Goal: Feedback & Contribution: Submit feedback/report problem

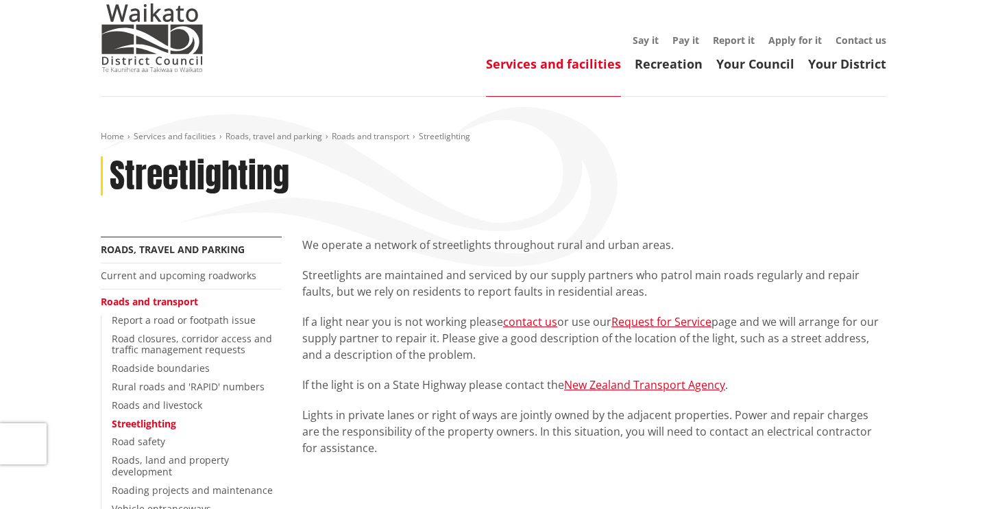
scroll to position [42, 0]
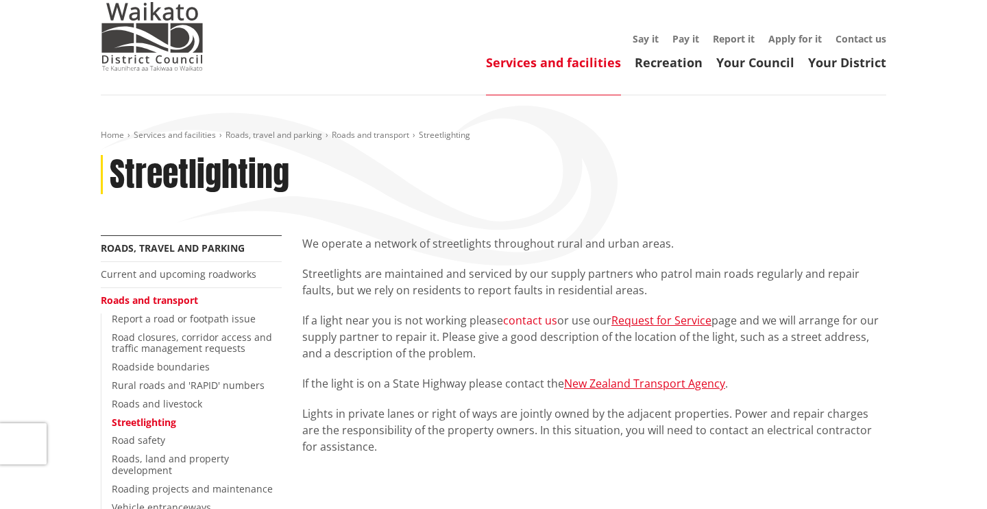
click at [525, 315] on link "contact us" at bounding box center [530, 320] width 54 height 15
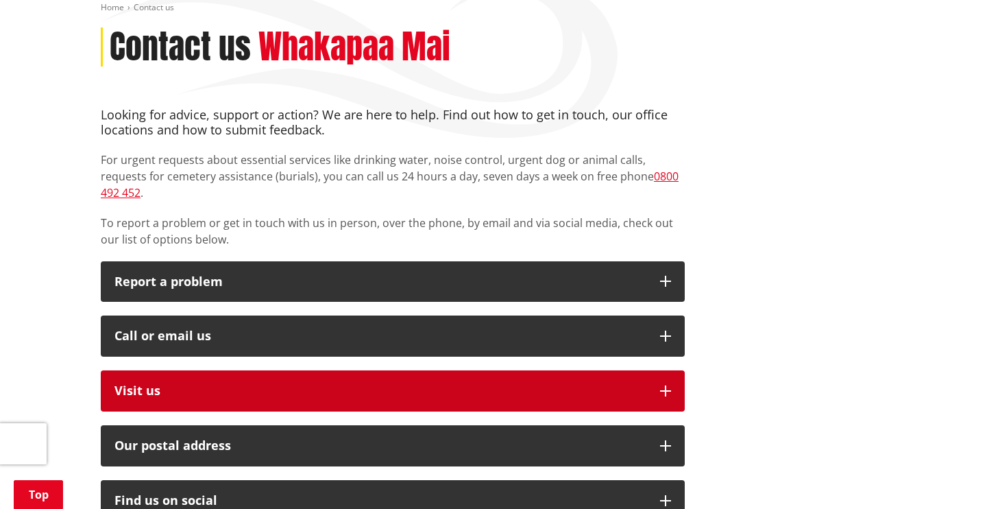
scroll to position [154, 0]
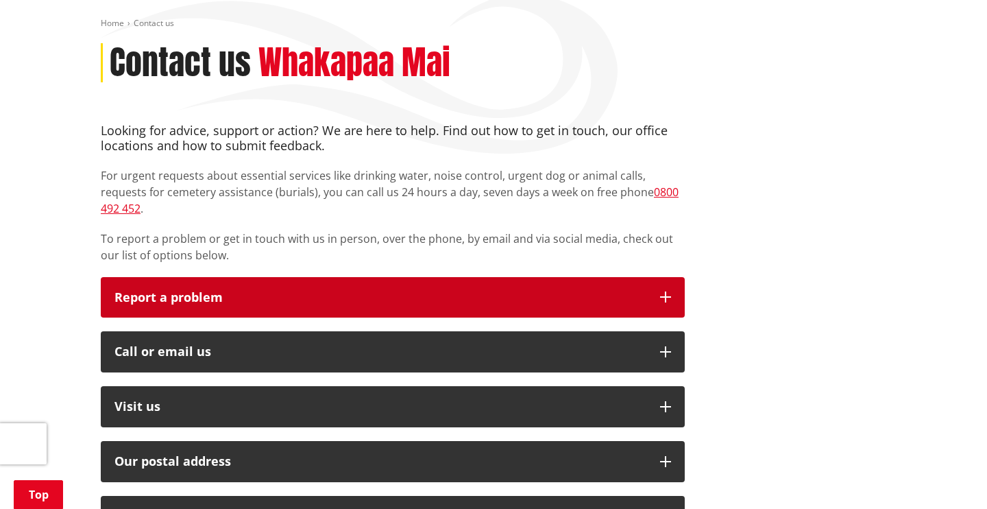
click at [667, 291] on icon "button" at bounding box center [665, 296] width 11 height 11
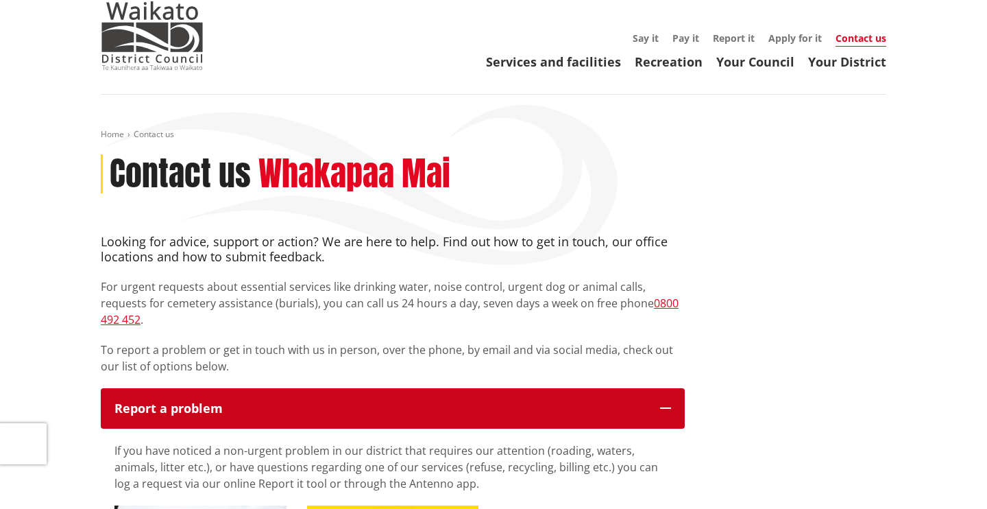
scroll to position [37, 0]
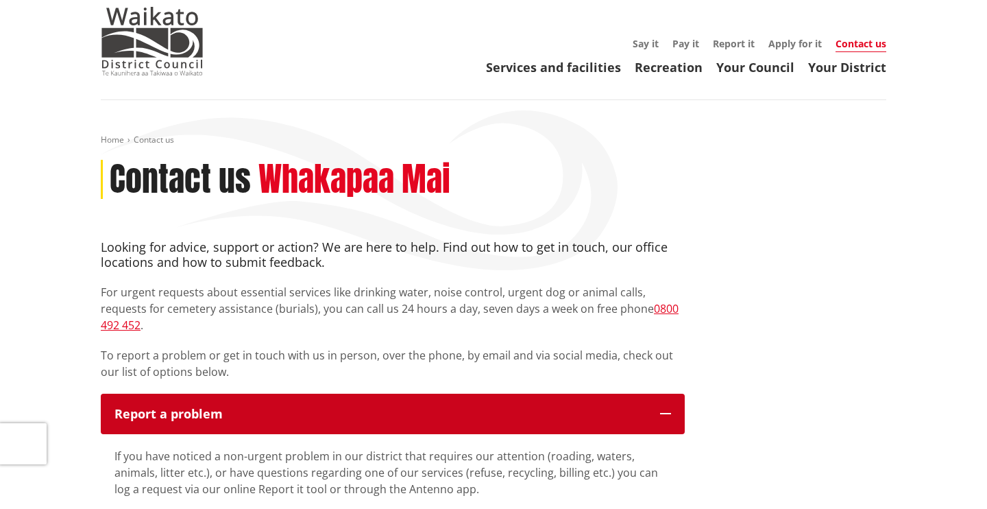
click at [665, 408] on icon "button" at bounding box center [665, 413] width 11 height 11
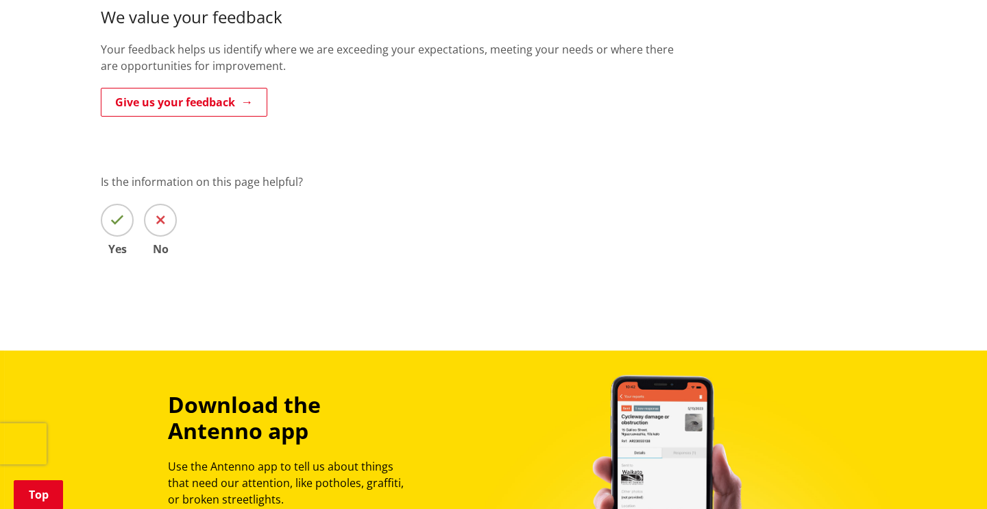
scroll to position [851, 0]
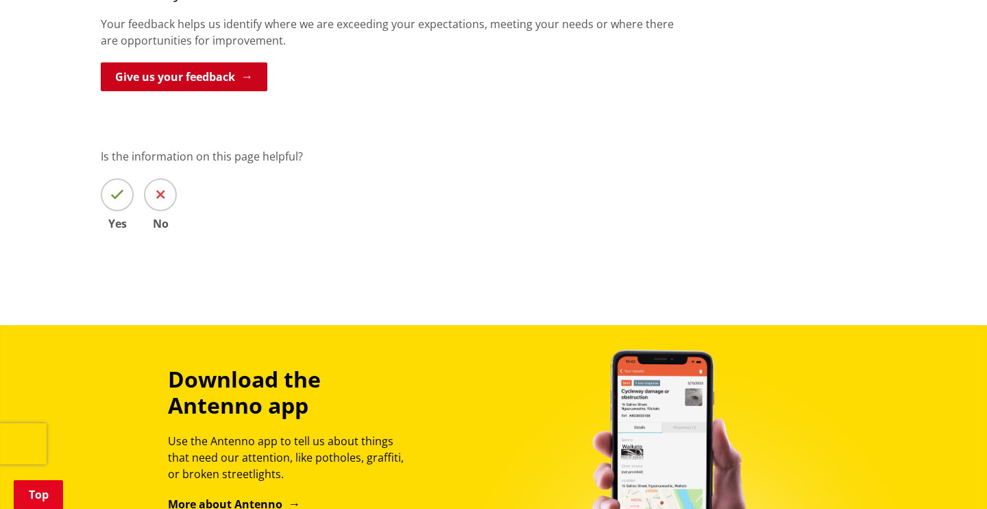
click at [228, 62] on link "Give us your feedback" at bounding box center [184, 76] width 167 height 29
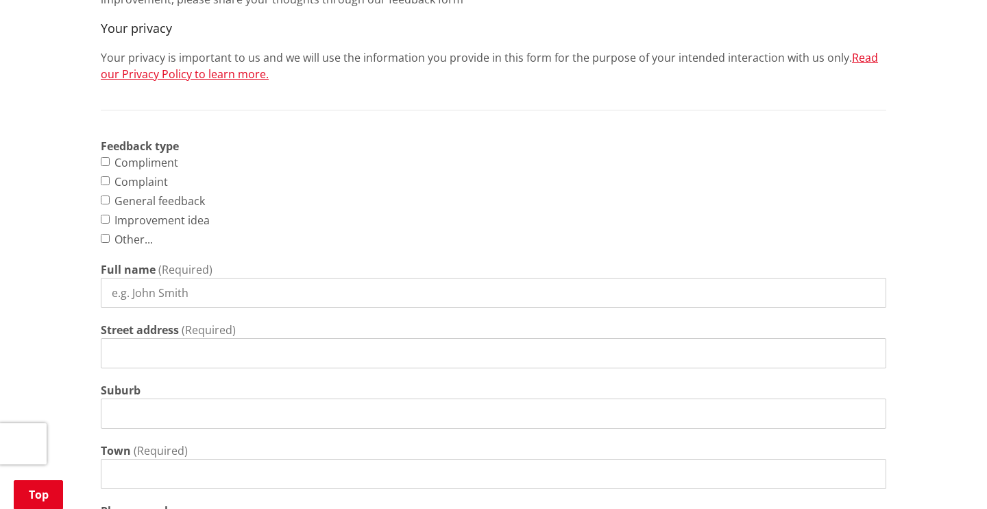
scroll to position [517, 0]
click at [108, 179] on input "Complaint" at bounding box center [105, 179] width 9 height 9
checkbox input "true"
type input "[PERSON_NAME]"
type input "[STREET_ADDRESS]"
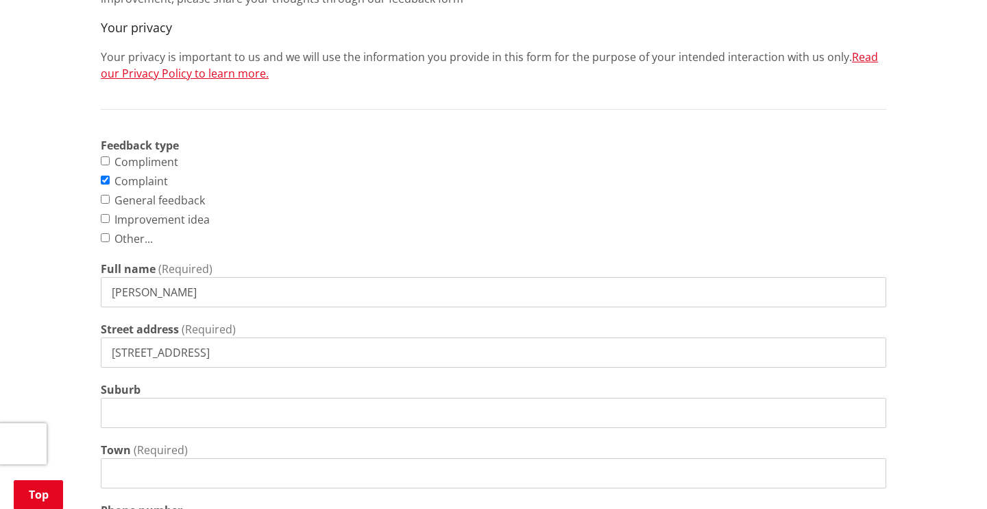
click at [123, 404] on input "Suburb" at bounding box center [494, 413] width 786 height 30
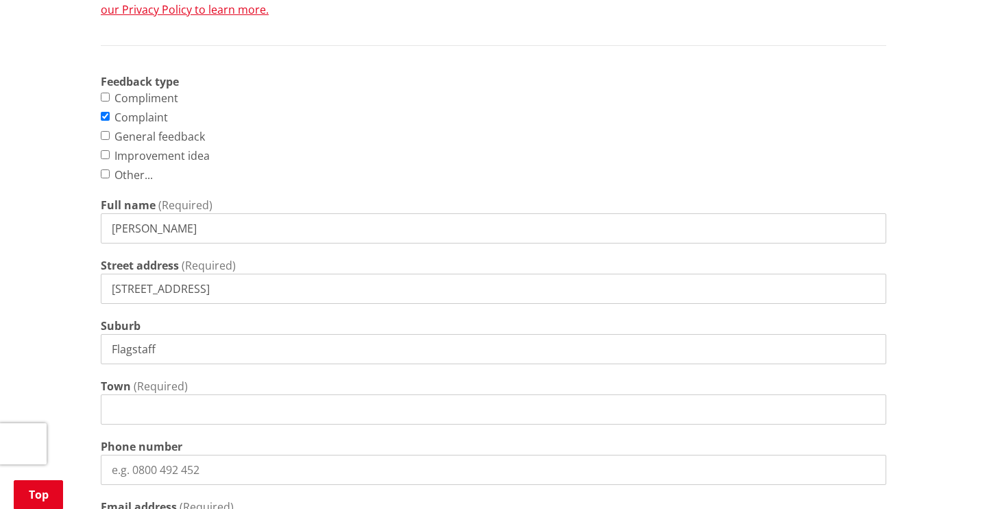
scroll to position [600, 0]
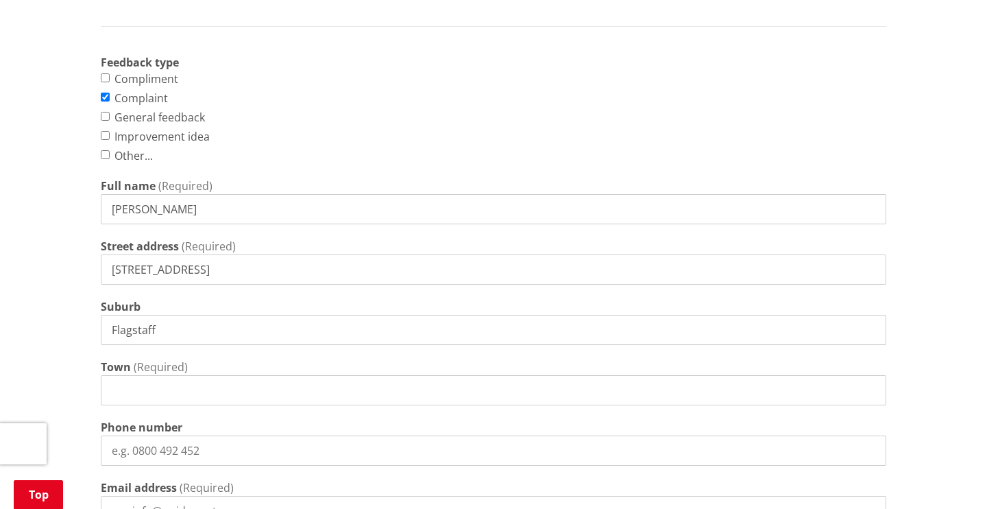
type input "Flagstaff"
click at [123, 384] on input "Town" at bounding box center [494, 390] width 786 height 30
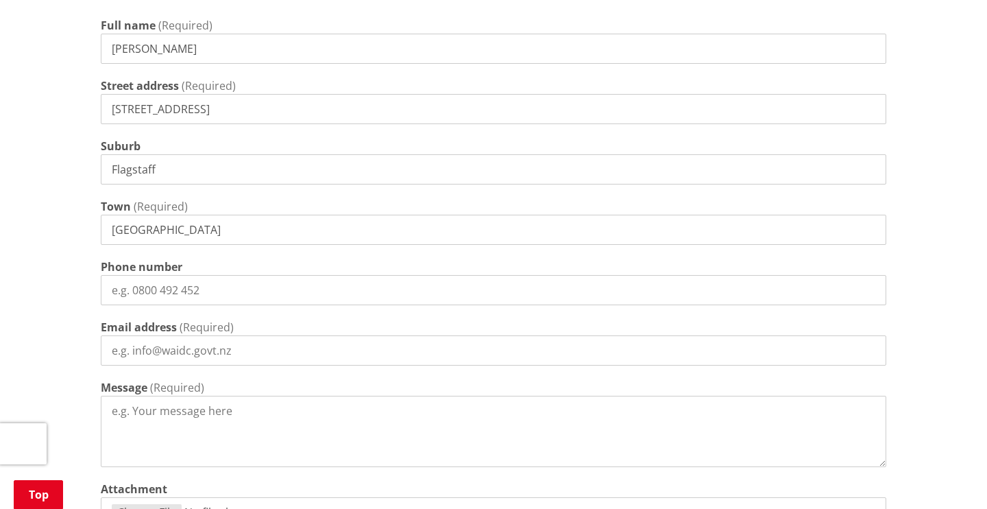
scroll to position [762, 0]
type input "Hamilton City"
click at [143, 288] on input "Phone number" at bounding box center [494, 289] width 786 height 30
type input "0212036913"
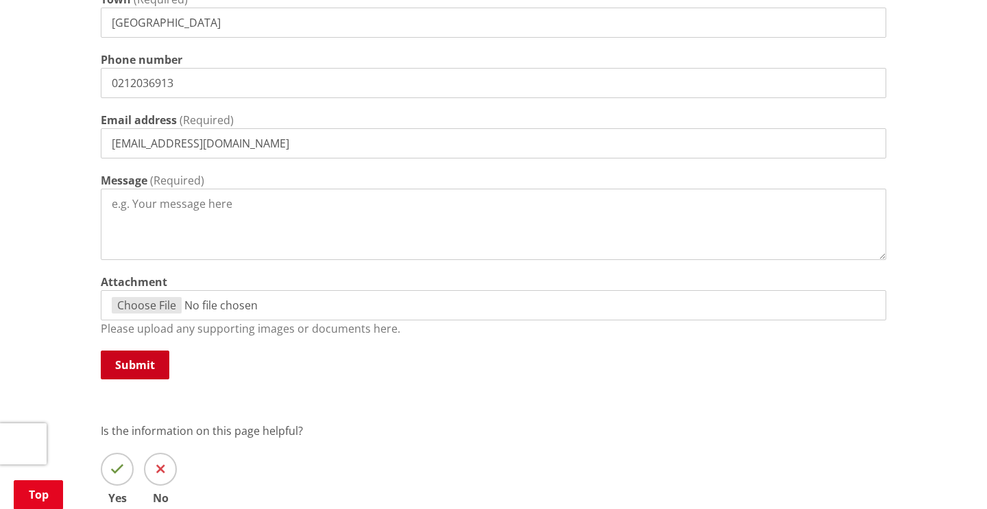
scroll to position [980, 0]
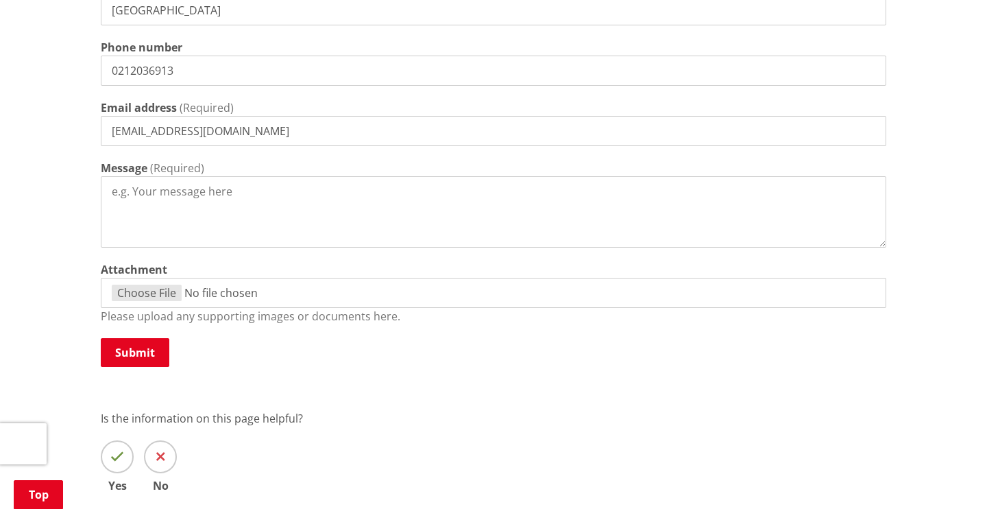
type input "batmini14@gmail.com"
click at [116, 190] on textarea "Message" at bounding box center [494, 211] width 786 height 71
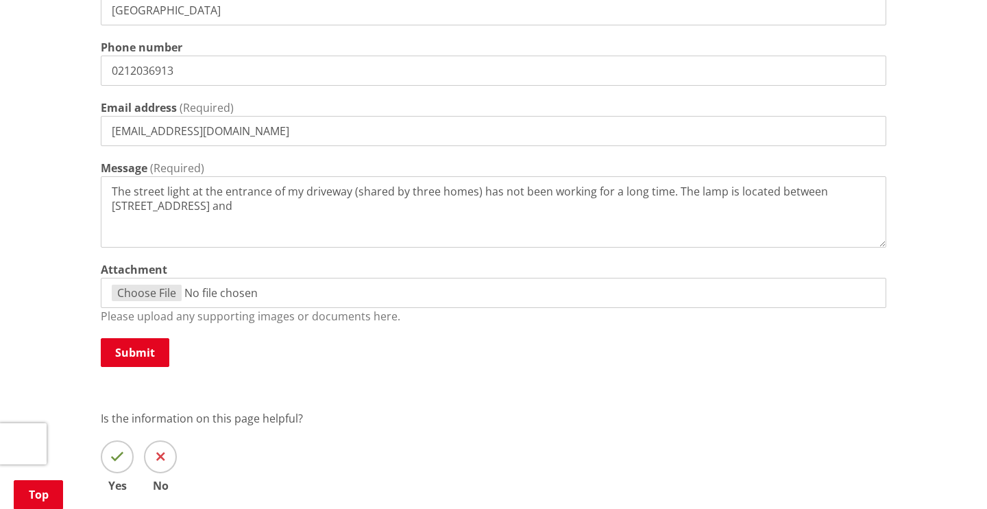
click at [833, 191] on textarea "The street light at the entrance of my driveway (shared by three homes) has not…" at bounding box center [494, 211] width 786 height 71
click at [247, 208] on textarea "The street light at the entrance of my driveway (shared by three homes) has not…" at bounding box center [494, 211] width 786 height 71
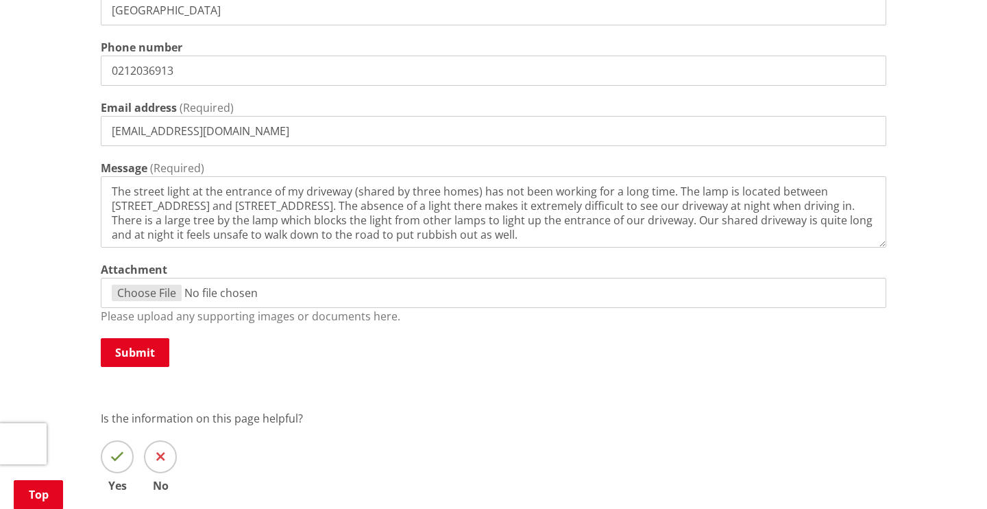
scroll to position [7, 0]
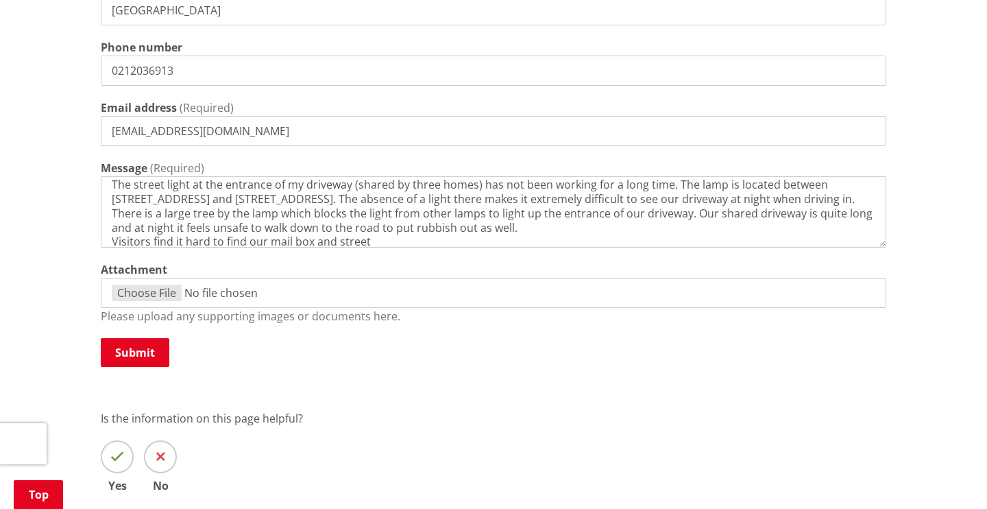
click at [309, 236] on textarea "The street light at the entrance of my driveway (shared by three homes) has not…" at bounding box center [494, 211] width 786 height 71
click at [289, 239] on textarea "The street light at the entrance of my driveway (shared by three homes) has not…" at bounding box center [494, 211] width 786 height 71
click at [288, 239] on textarea "The street light at the entrance of my driveway (shared by three homes) has not…" at bounding box center [494, 211] width 786 height 71
click at [313, 241] on textarea "The street light at the entrance of my driveway (shared by three homes) has not…" at bounding box center [494, 211] width 786 height 71
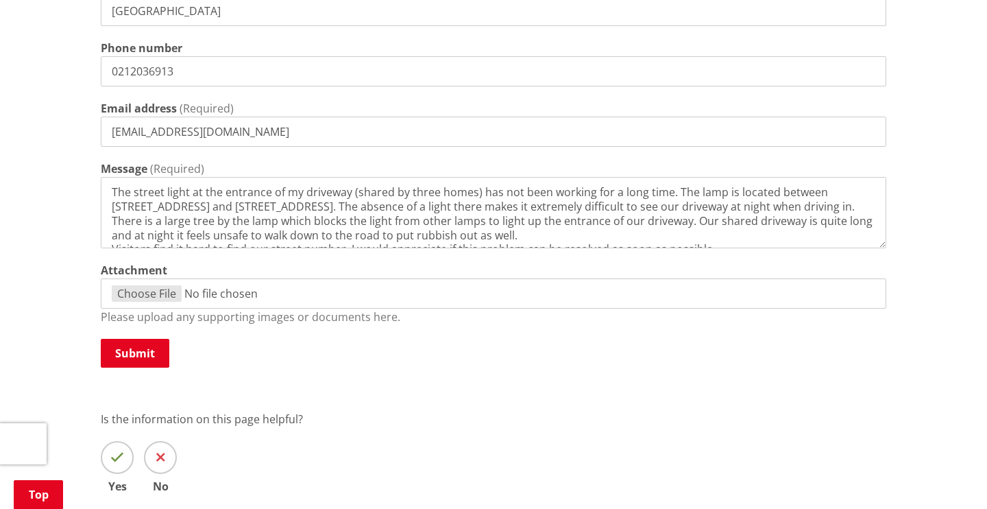
scroll to position [0, 0]
click at [284, 188] on textarea "The street light at the entrance of my driveway (shared by three homes) has not…" at bounding box center [494, 212] width 786 height 71
click at [282, 184] on textarea "The street light at the entrance of my driveway (shared by three homes) has not…" at bounding box center [494, 212] width 786 height 71
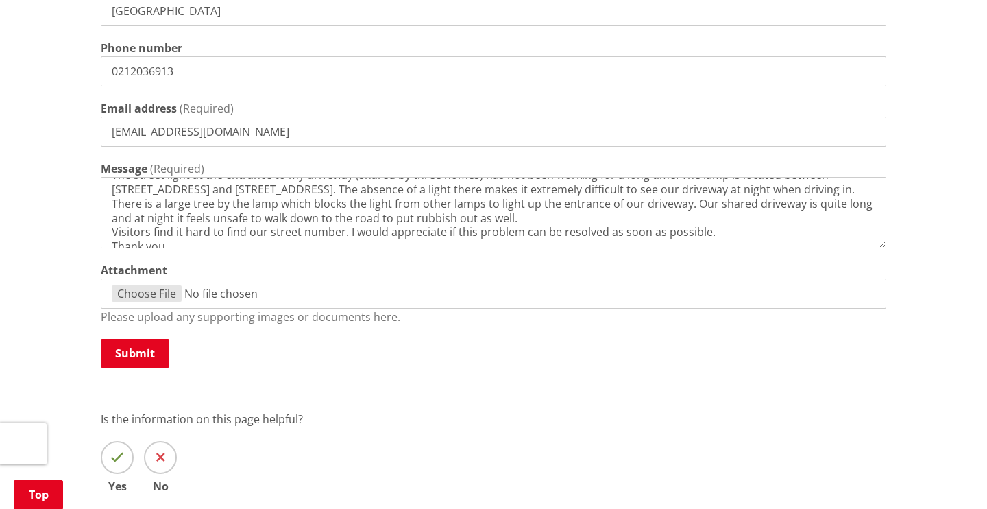
scroll to position [18, 0]
click at [535, 215] on textarea "The street light at the entrance to my driveway (shared by three homes) has not…" at bounding box center [494, 212] width 786 height 71
click at [341, 231] on textarea "The street light at the entrance to my driveway (shared by three homes) has not…" at bounding box center [494, 212] width 786 height 71
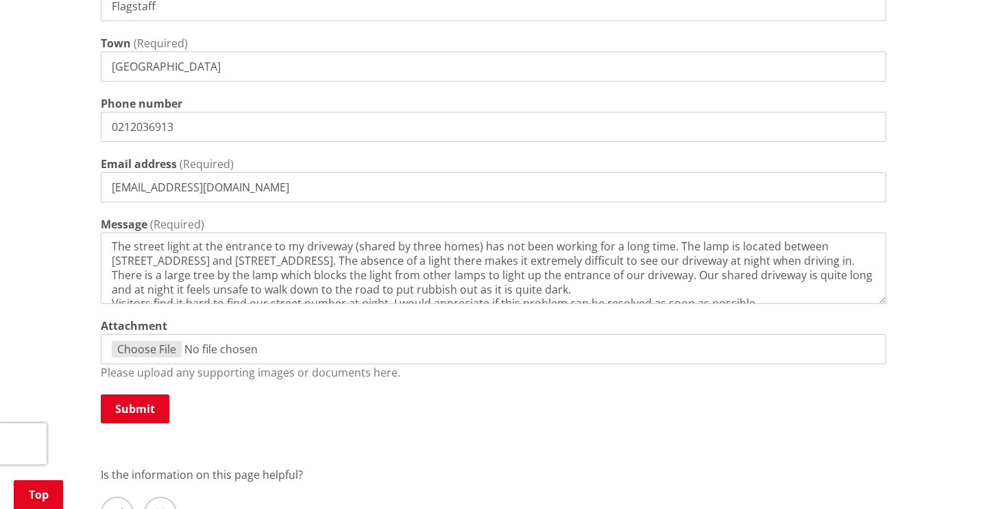
scroll to position [5, 0]
click at [837, 243] on textarea "The street light at the entrance to my driveway (shared by three homes) has not…" at bounding box center [494, 267] width 786 height 71
click at [120, 257] on textarea "The street light at the entrance to my driveway (shared by three homes) has not…" at bounding box center [494, 267] width 786 height 71
type textarea "The street light at the entrance to my driveway (shared by three homes) has not…"
click at [128, 402] on button "Submit" at bounding box center [135, 408] width 69 height 29
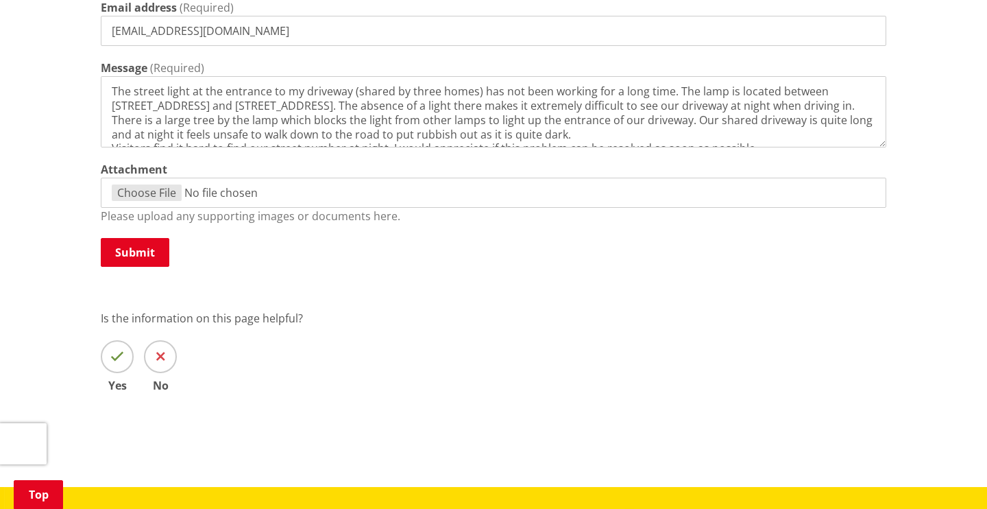
drag, startPoint x: 173, startPoint y: 132, endPoint x: 122, endPoint y: 73, distance: 78.2
click at [122, 73] on div "Message (Required) The street light at the entrance to my driveway (shared by t…" at bounding box center [494, 104] width 786 height 88
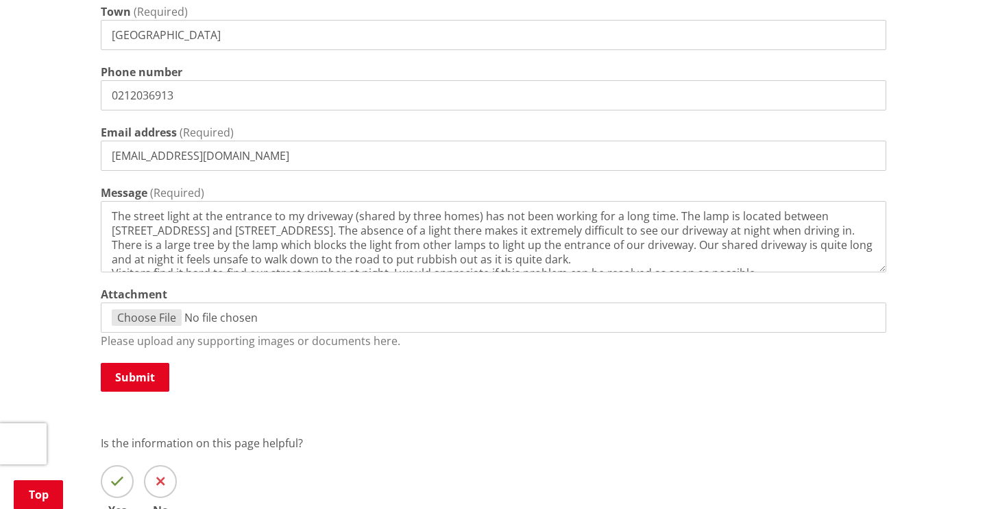
scroll to position [993, 0]
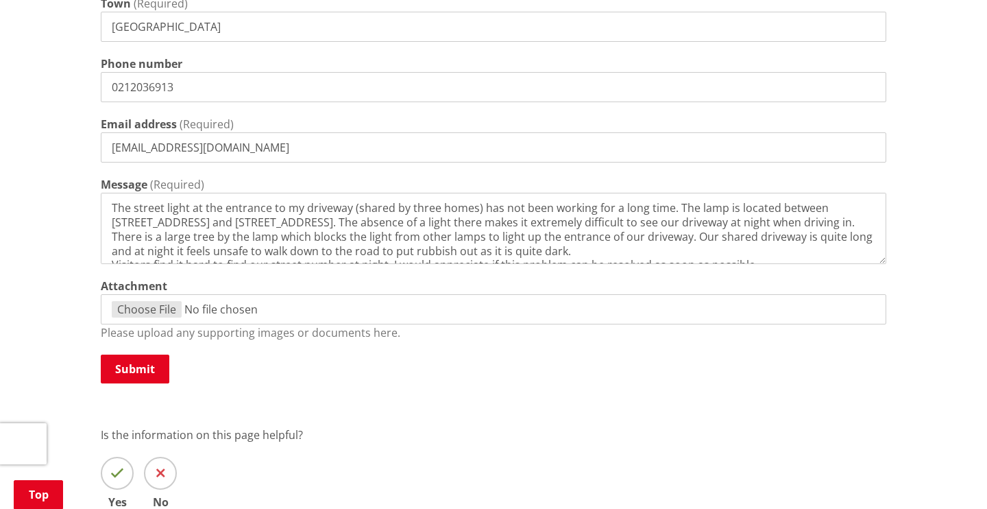
drag, startPoint x: 150, startPoint y: 364, endPoint x: 147, endPoint y: 354, distance: 10.0
click at [149, 359] on button "Submit" at bounding box center [135, 368] width 69 height 29
